Goal: Task Accomplishment & Management: Manage account settings

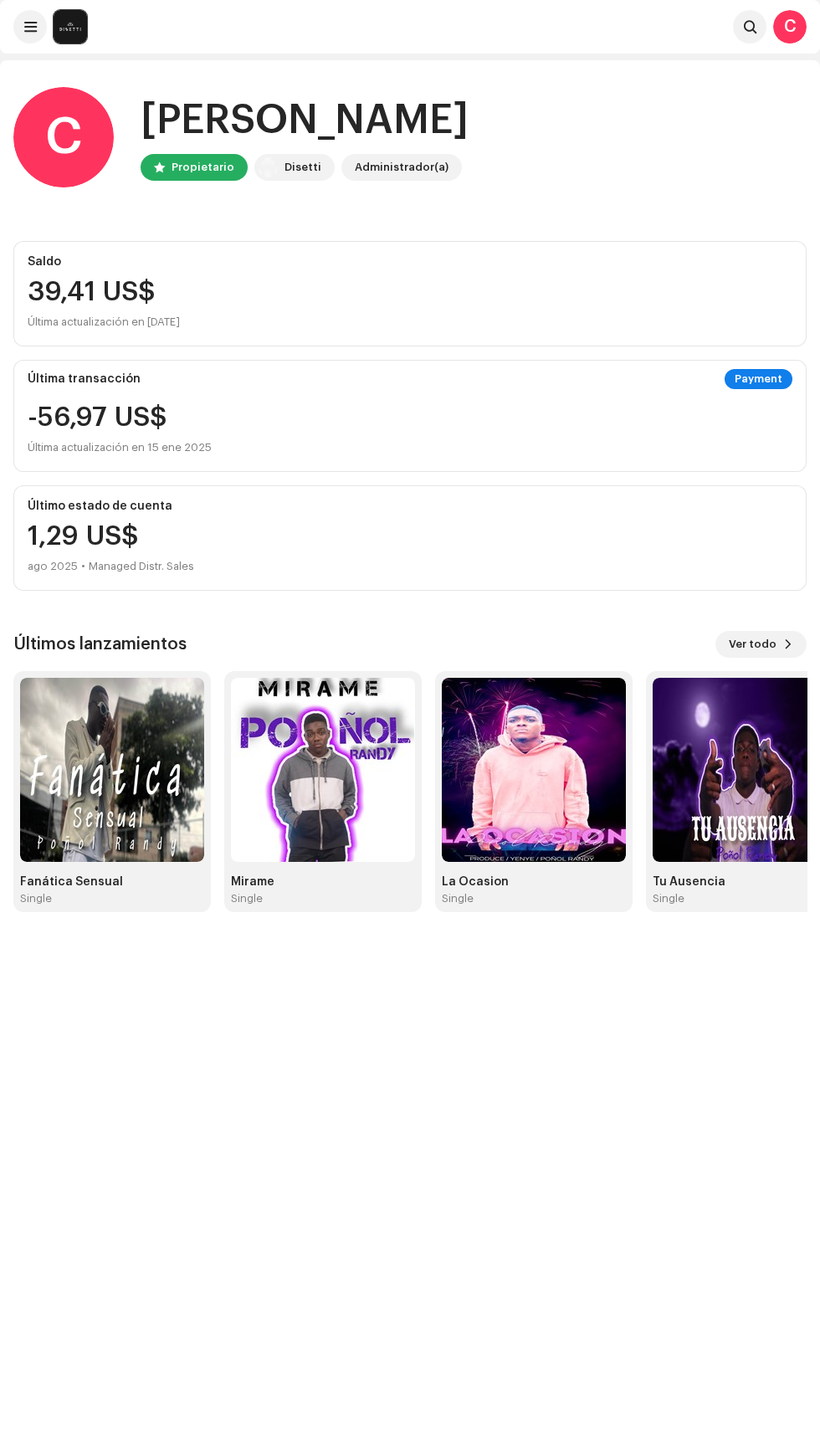
scroll to position [3, 0]
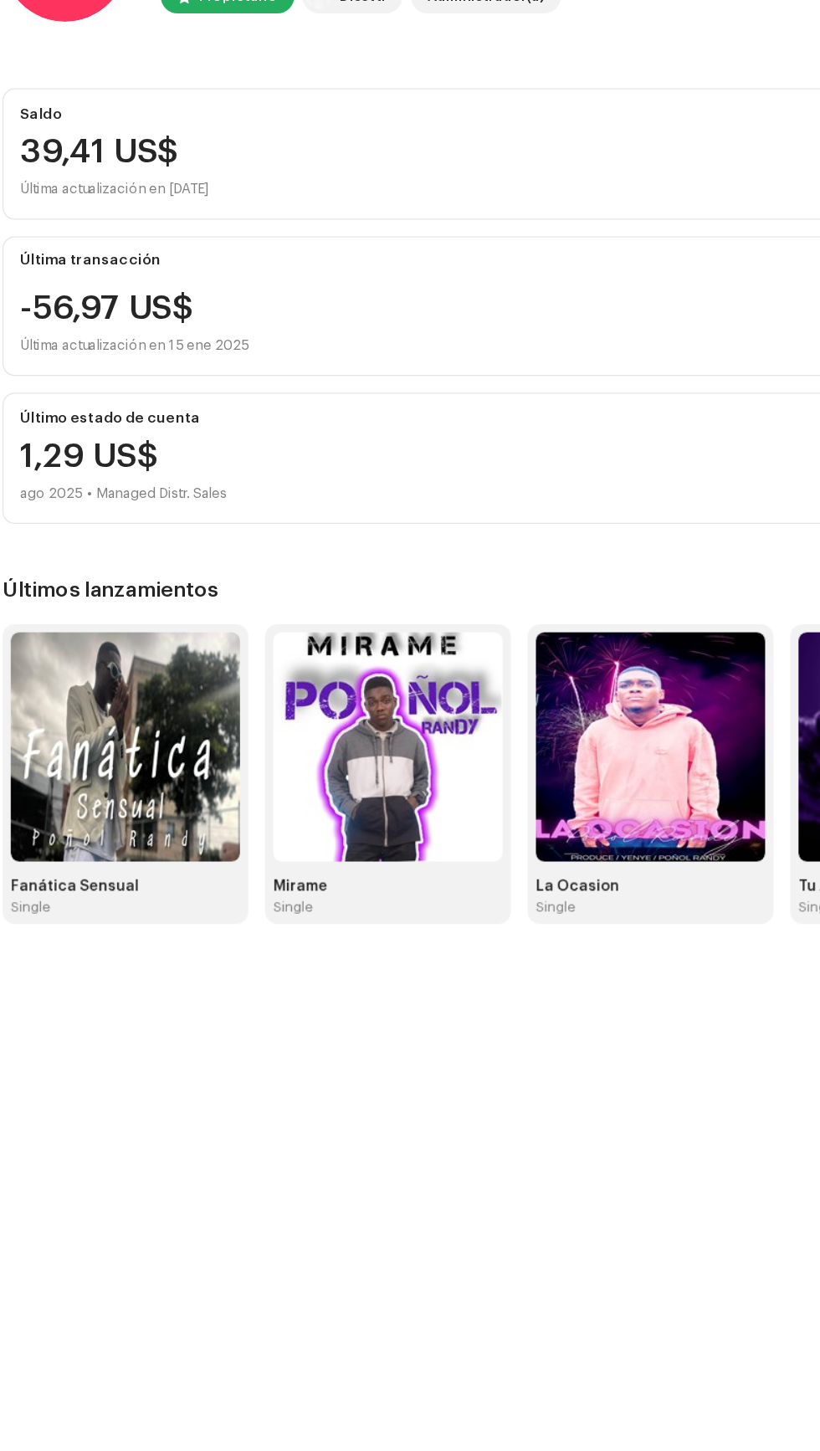
click at [355, 300] on div "39,41 US$" at bounding box center [410, 289] width 765 height 27
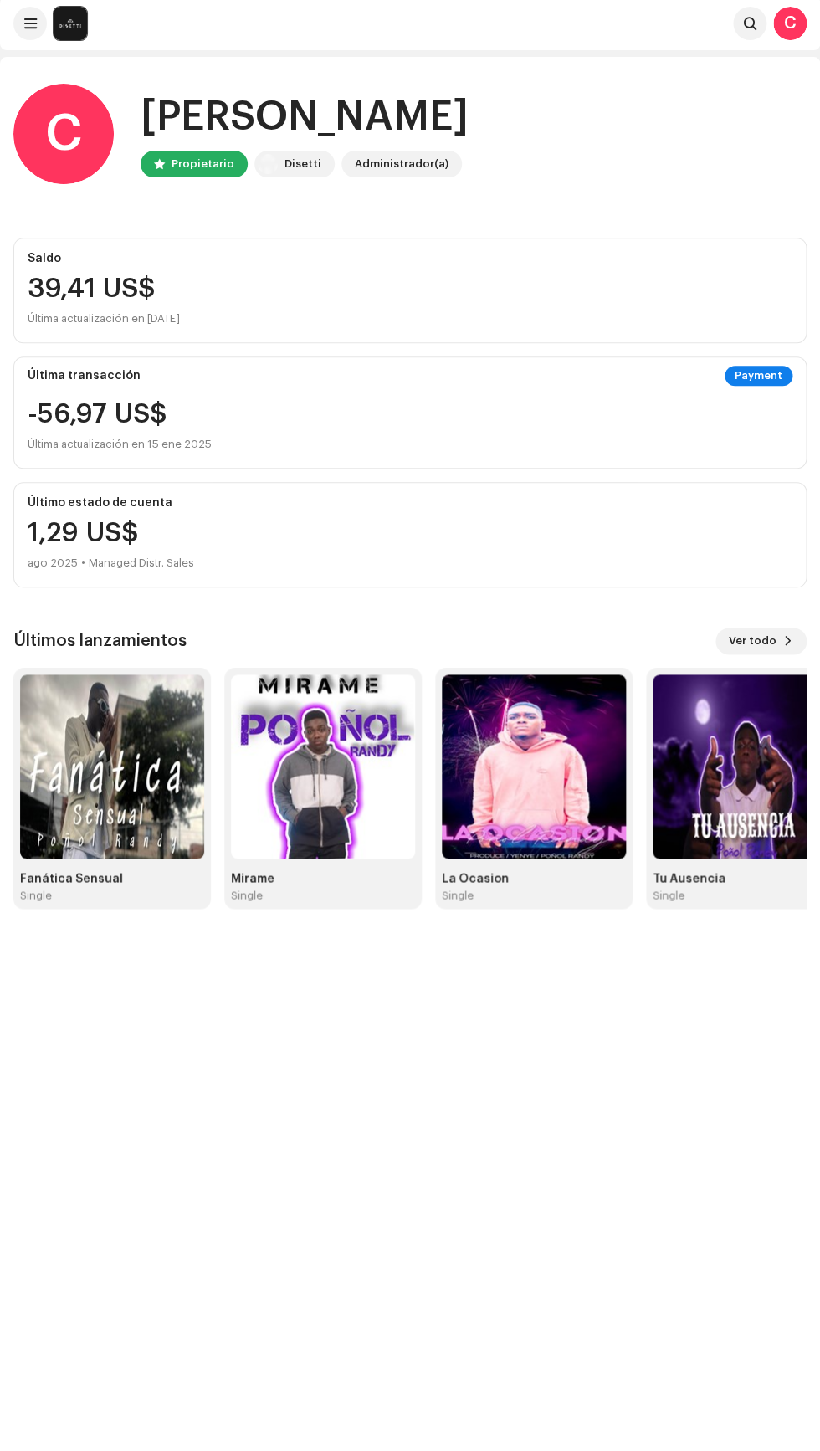
scroll to position [0, 0]
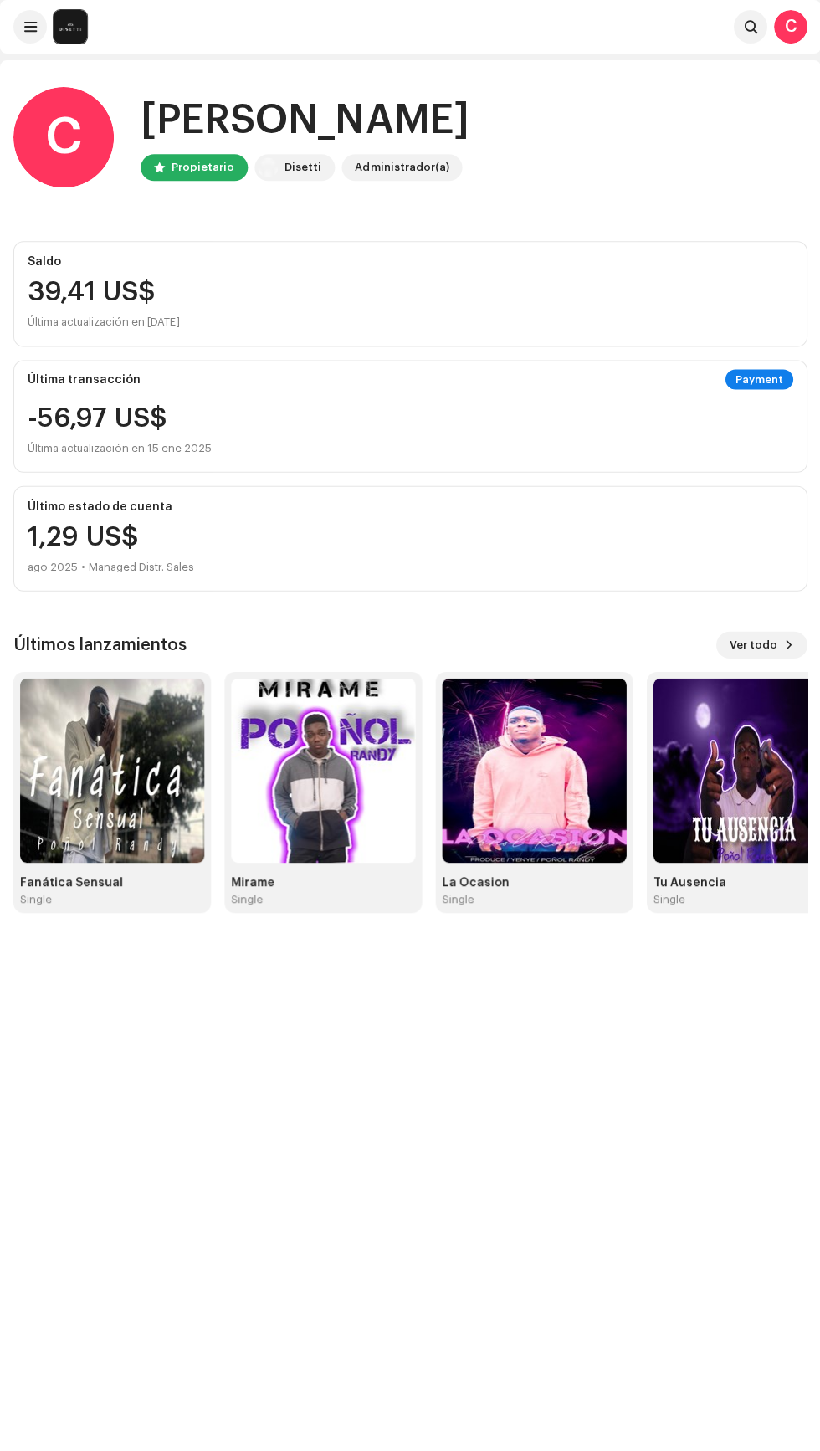
click at [648, 262] on div "Saldo" at bounding box center [410, 261] width 765 height 13
click at [119, 301] on div "39,41 US$" at bounding box center [410, 292] width 765 height 27
click at [102, 322] on div "Última actualización en [DATE]" at bounding box center [410, 322] width 765 height 20
click at [122, 264] on div "Saldo" at bounding box center [410, 261] width 765 height 13
click at [127, 285] on div "39,41 US$" at bounding box center [410, 292] width 765 height 27
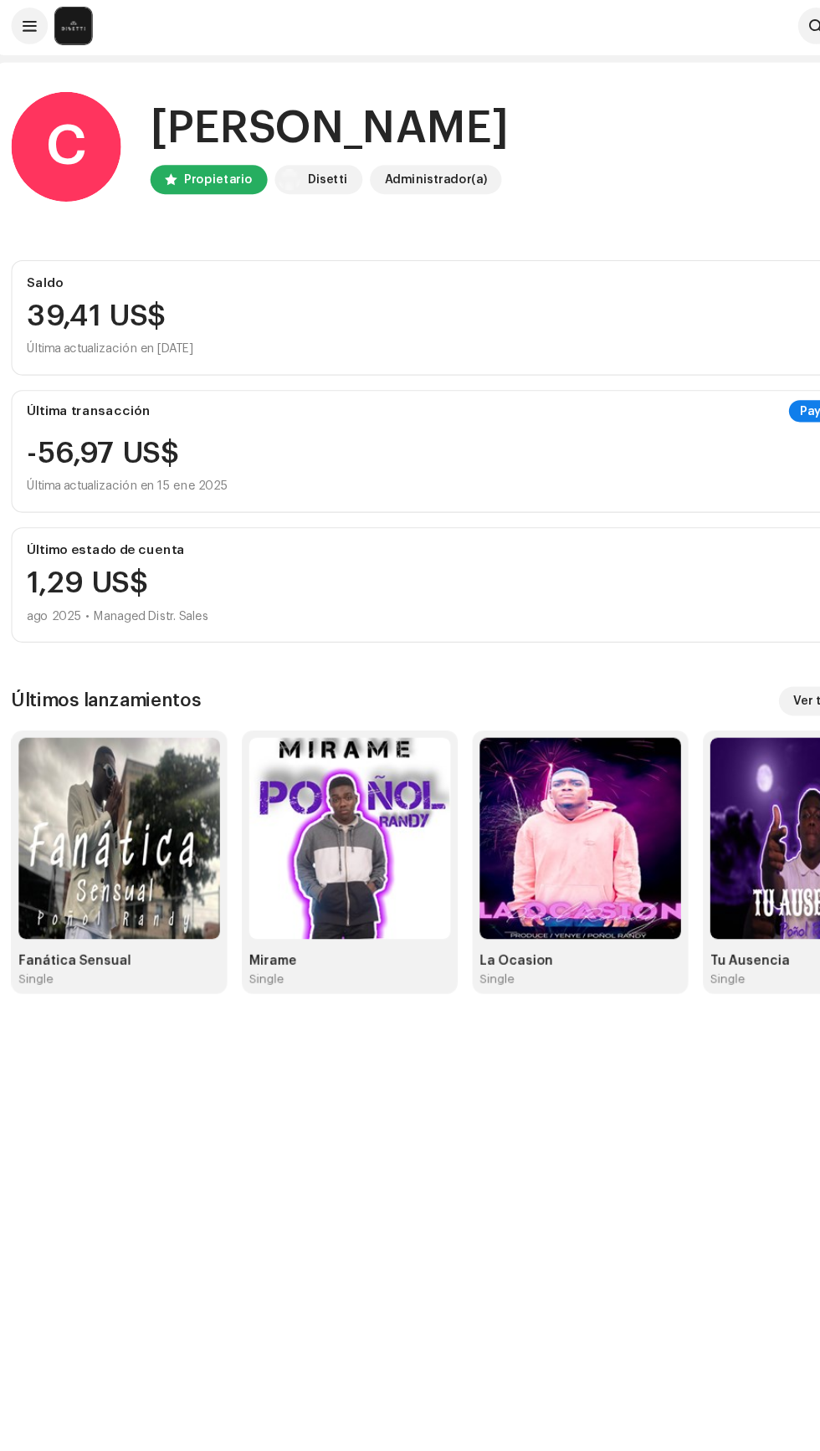
click at [30, 27] on span at bounding box center [30, 26] width 13 height 13
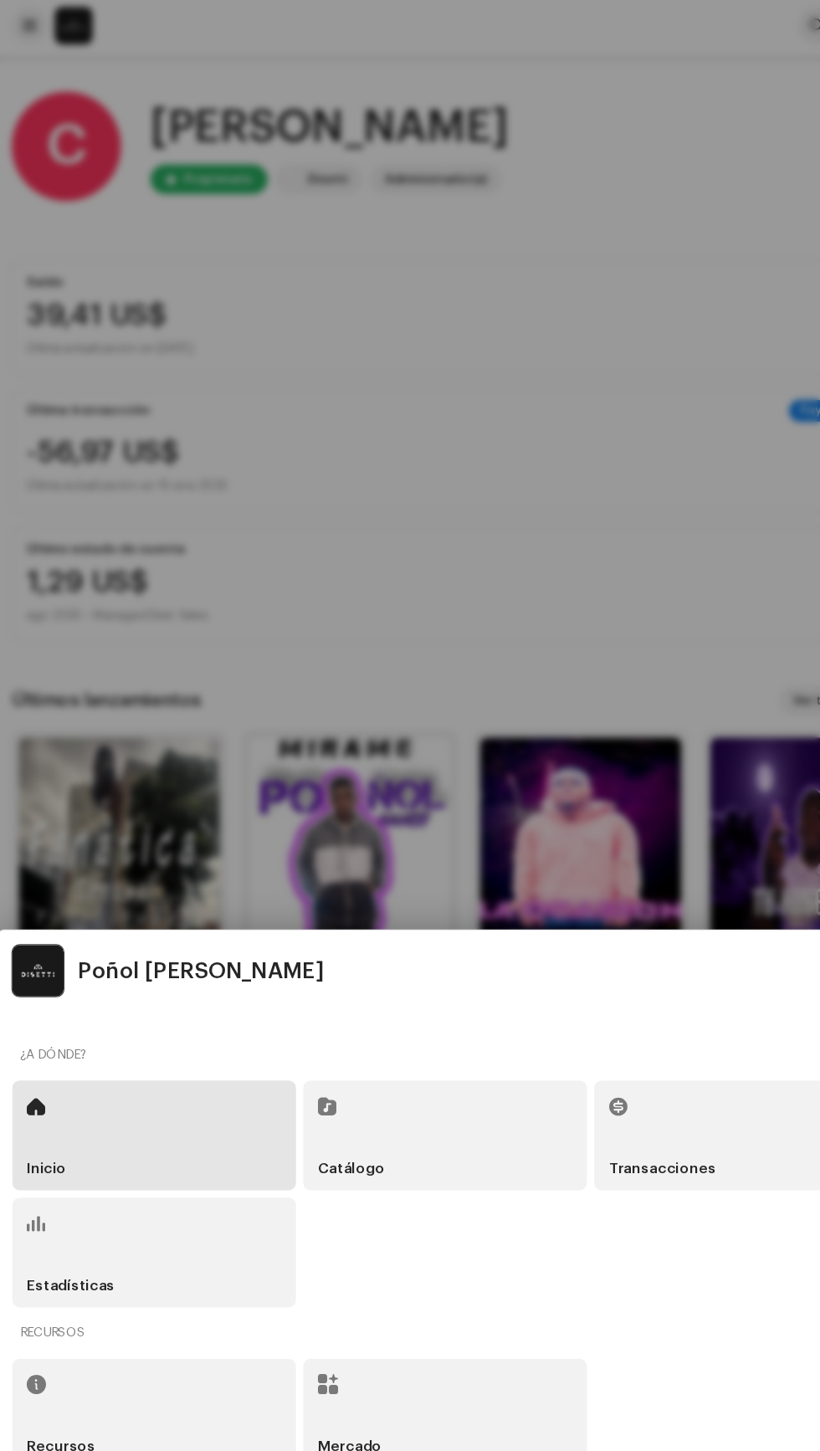
click at [621, 1068] on h5 "Transacciones" at bounding box center [609, 1071] width 98 height 13
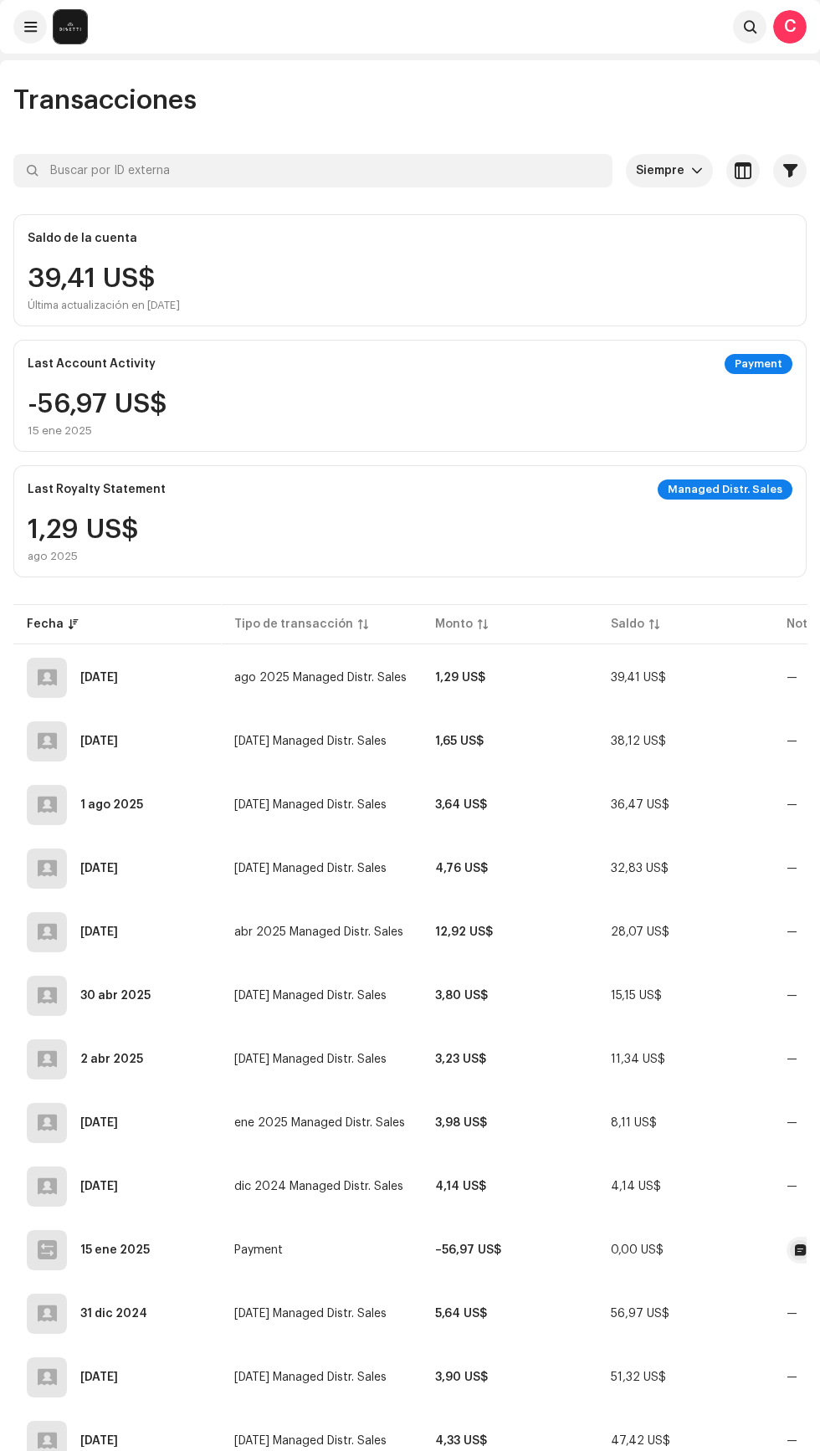
scroll to position [3, 0]
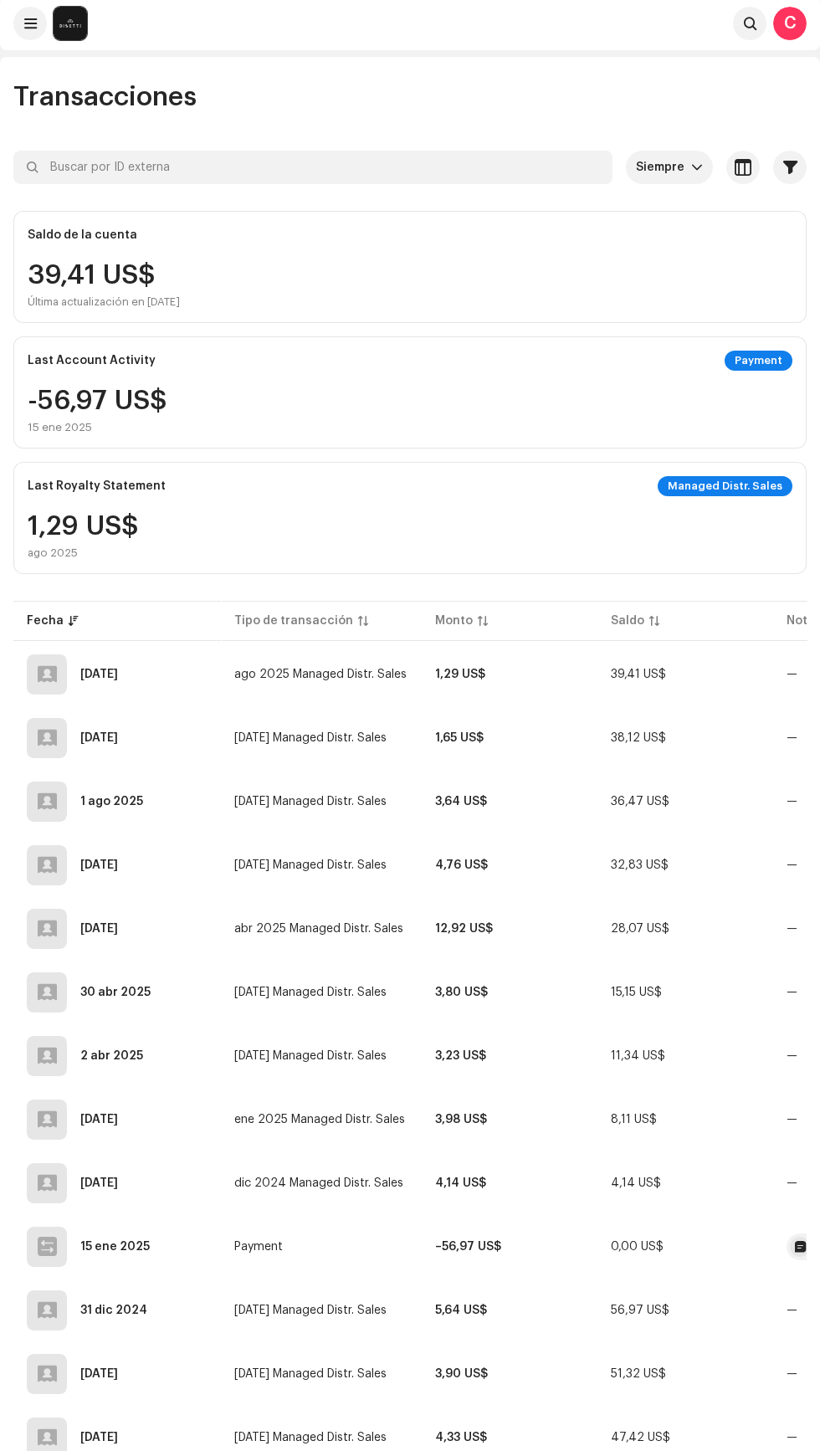
click at [737, 267] on div "39,41 US$ Última actualización en [DATE]" at bounding box center [410, 285] width 765 height 47
click at [283, 286] on div "39,41 US$ Última actualización en [DATE]" at bounding box center [410, 285] width 765 height 47
click at [115, 302] on div "Última actualización en [DATE]" at bounding box center [104, 301] width 152 height 13
click at [30, 23] on span at bounding box center [30, 23] width 13 height 13
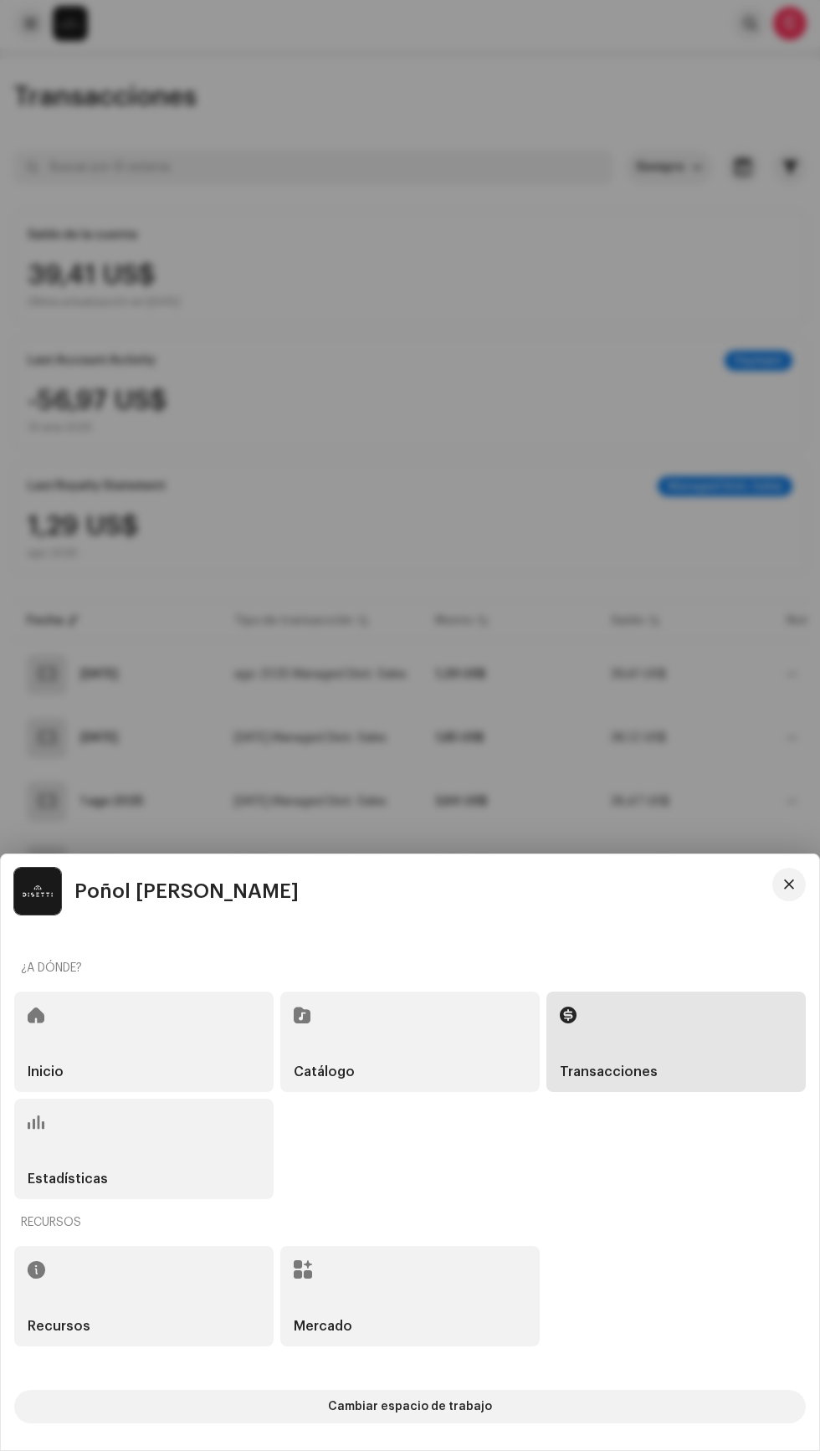
click at [152, 1296] on div "Recursos" at bounding box center [143, 1296] width 259 height 100
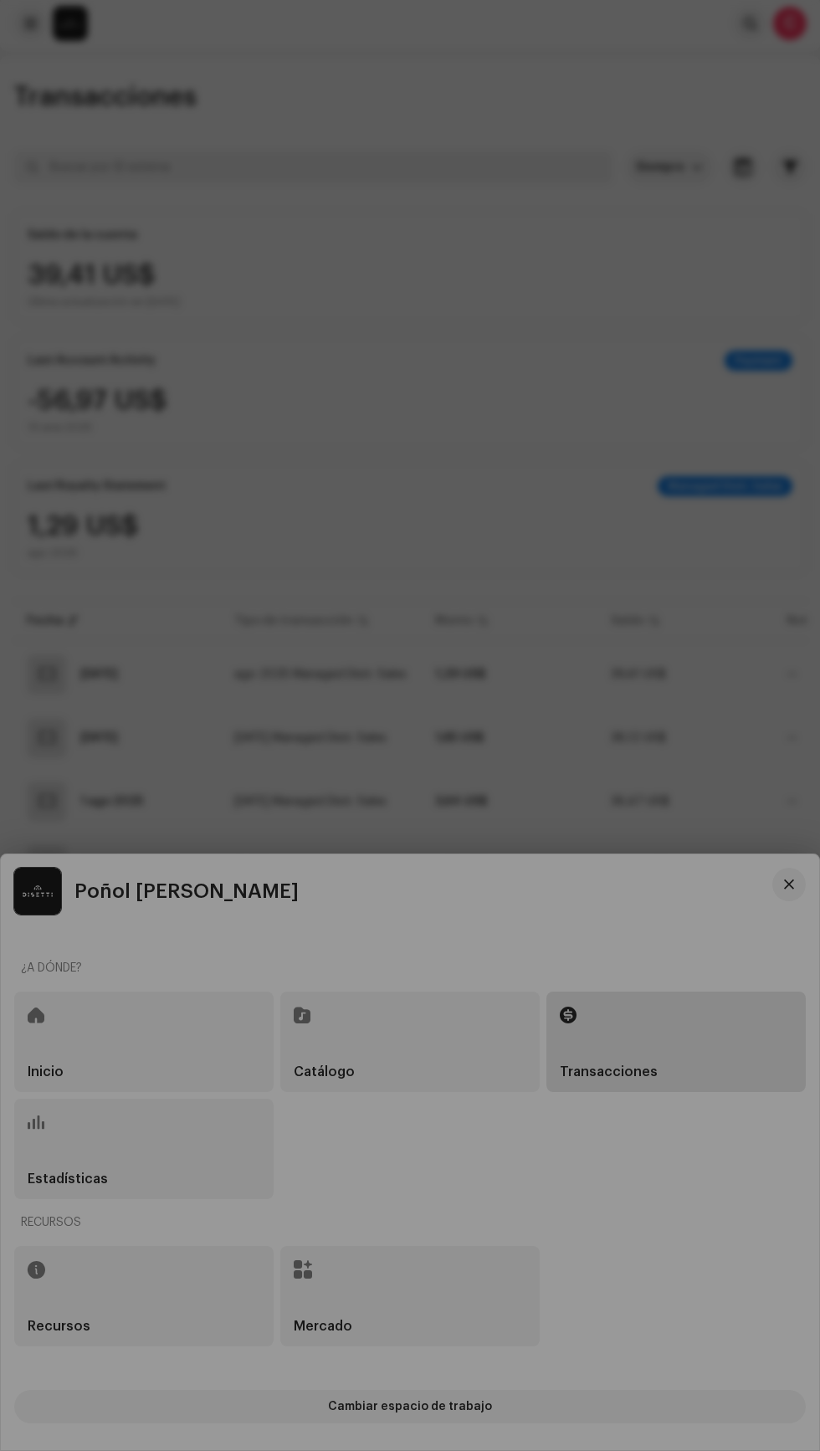
click at [596, 602] on div "Centro de asistencia Tiempo de transmisión" at bounding box center [410, 725] width 820 height 1451
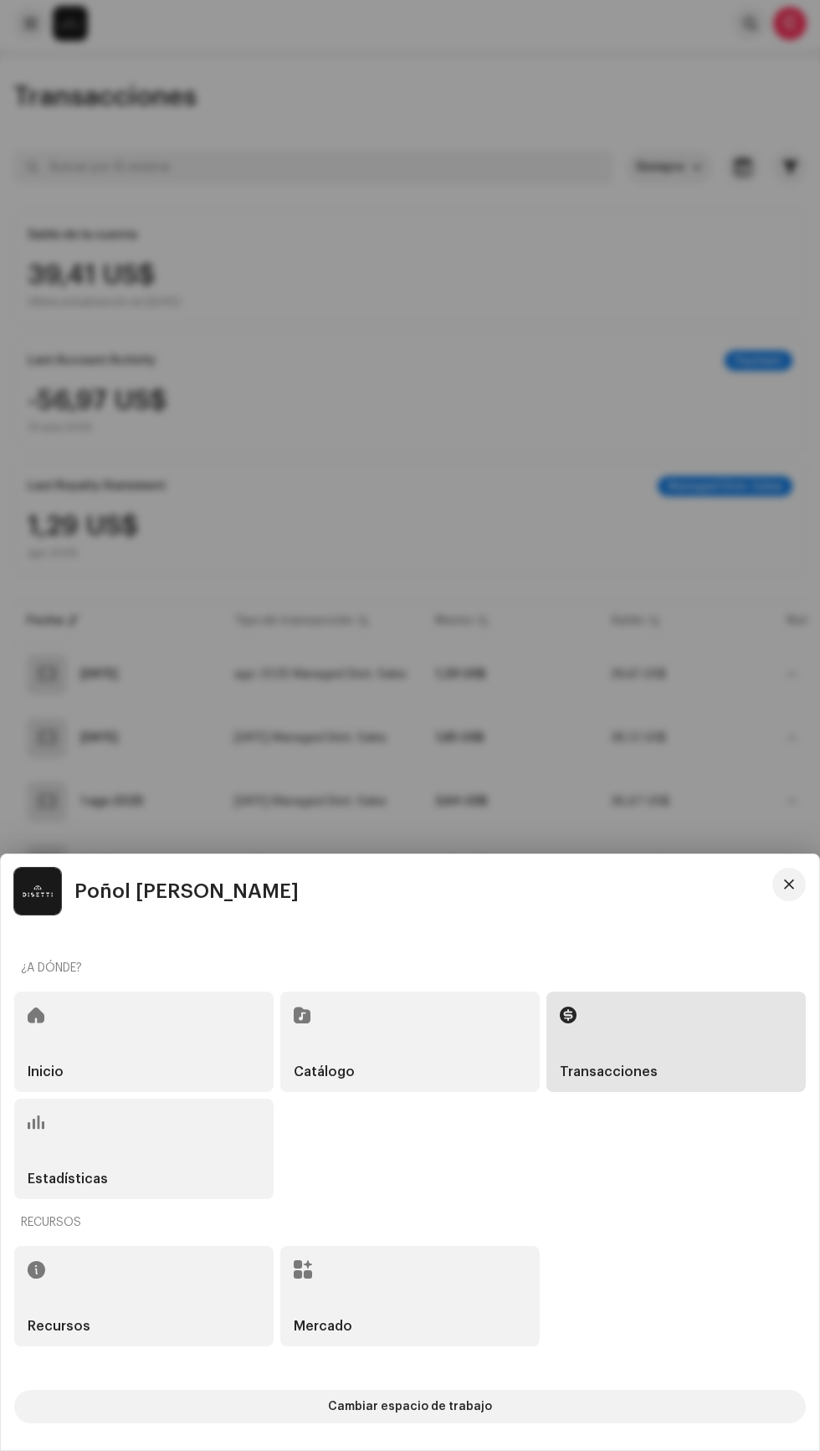
click at [105, 1019] on div "Inicio" at bounding box center [143, 1041] width 259 height 100
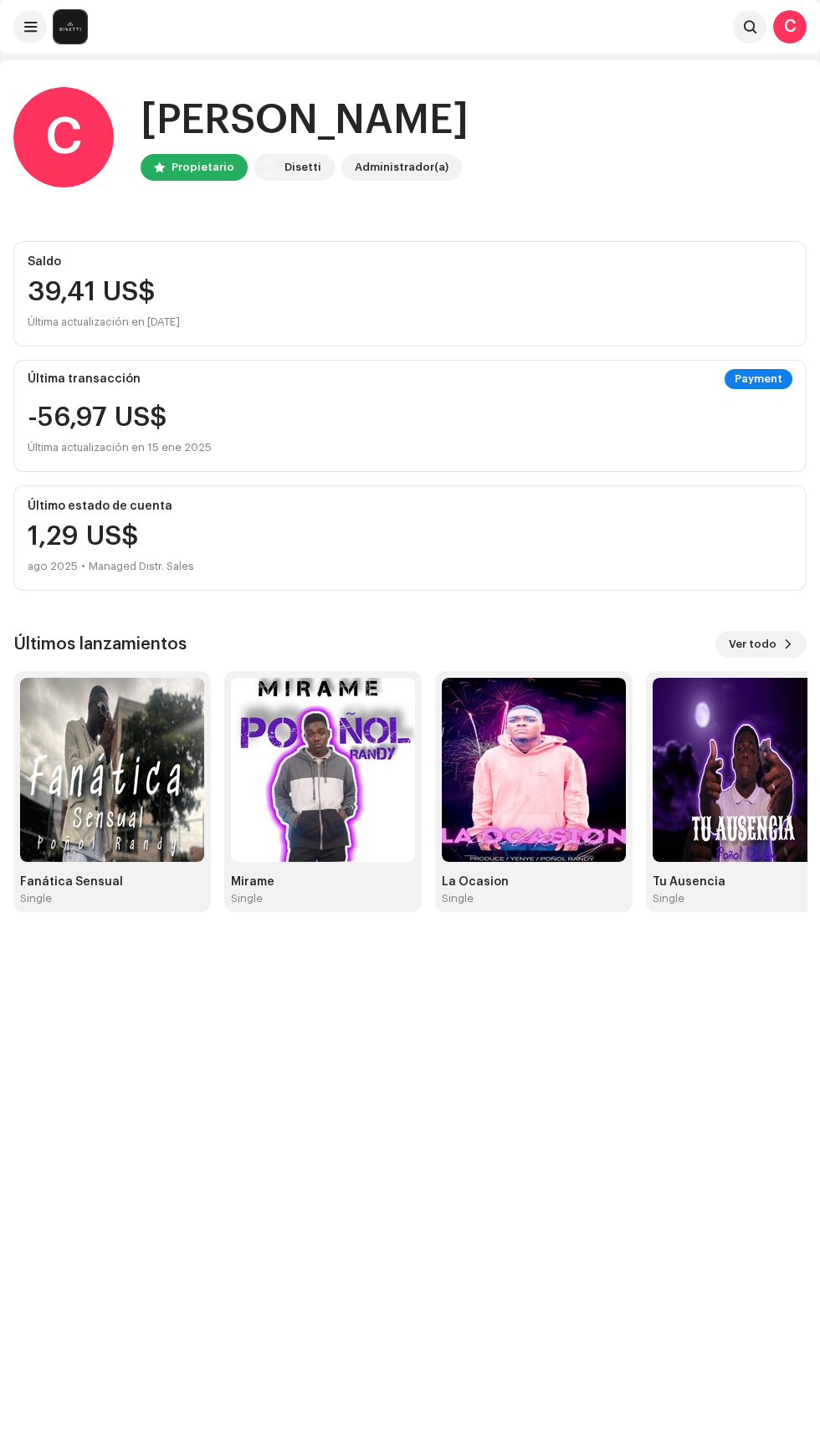
click at [790, 27] on div "C" at bounding box center [789, 26] width 33 height 33
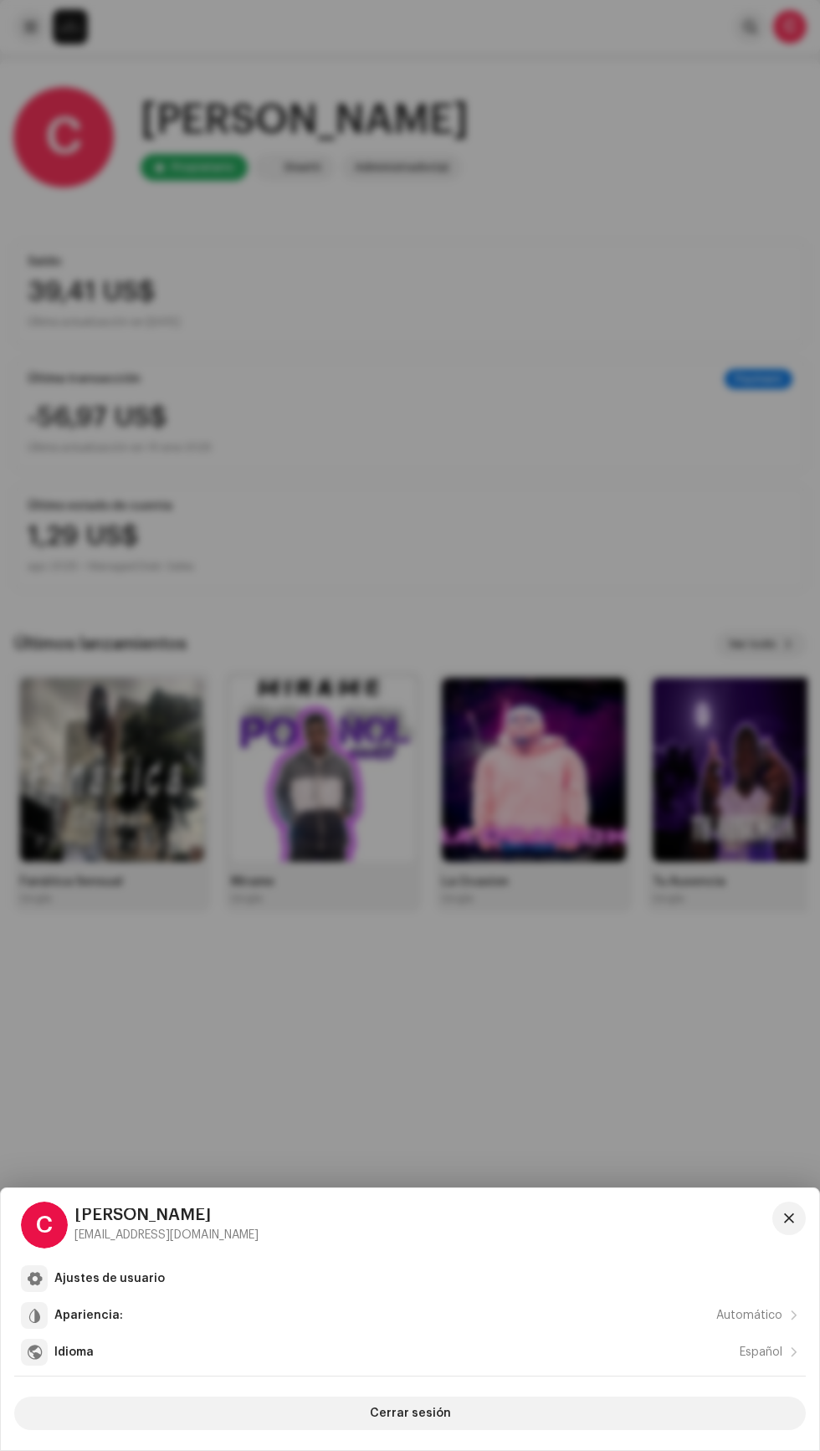
click at [317, 1417] on button "Cerrar sesión" at bounding box center [410, 1412] width 792 height 33
